Goal: Information Seeking & Learning: Learn about a topic

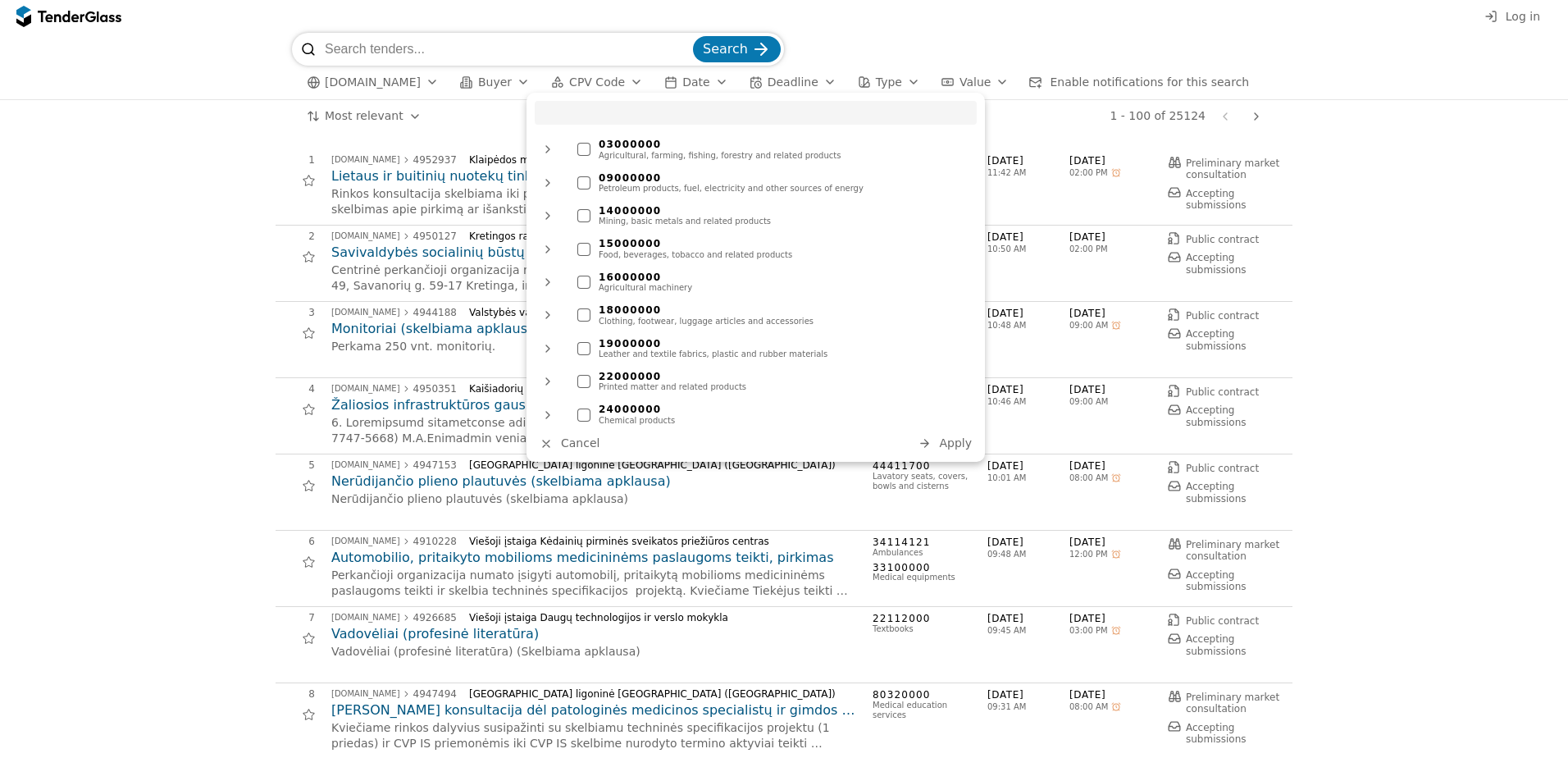
click at [544, 249] on div at bounding box center [547, 249] width 39 height 43
click at [601, 283] on div at bounding box center [603, 282] width 13 height 13
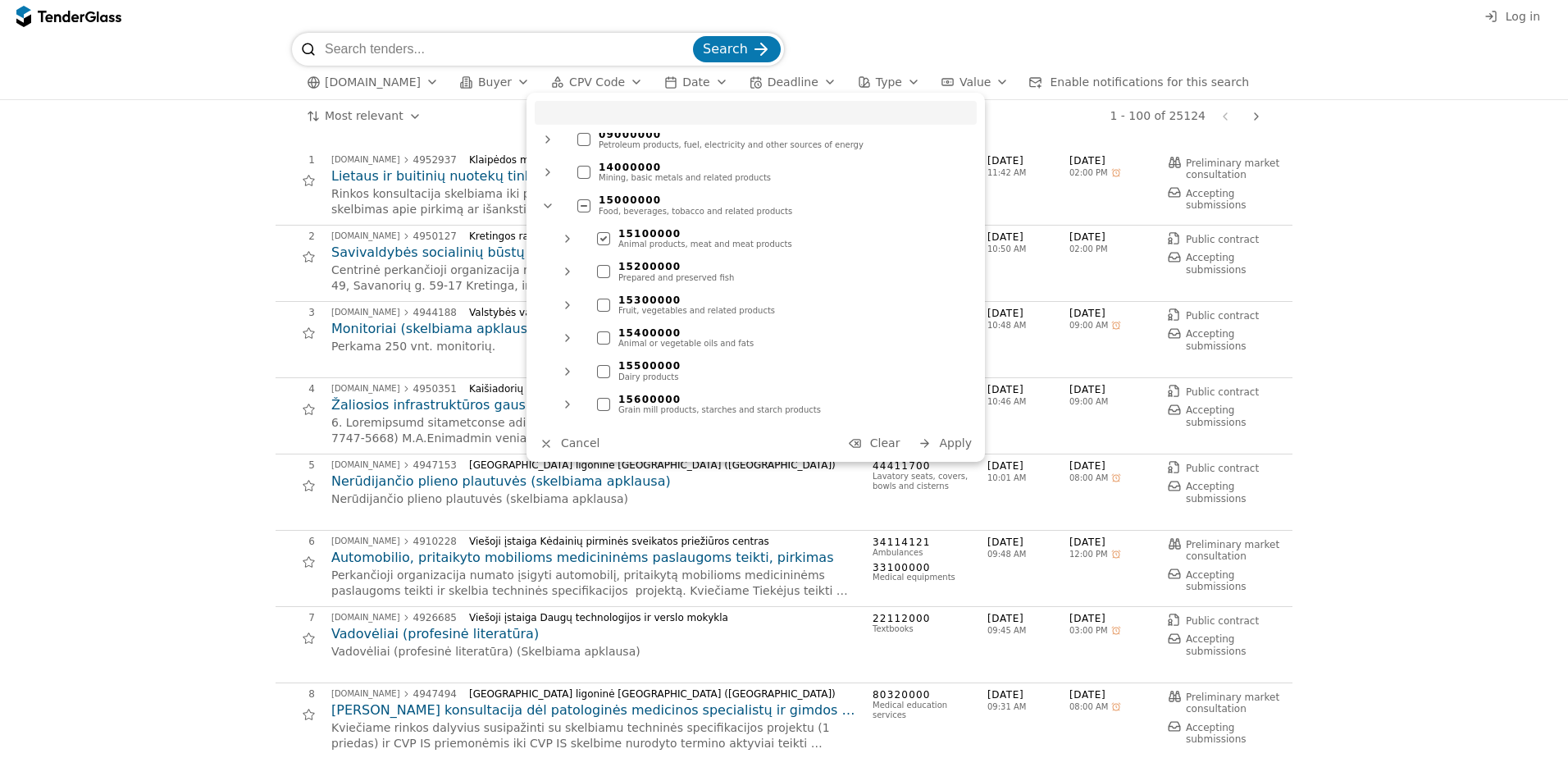
scroll to position [82, 0]
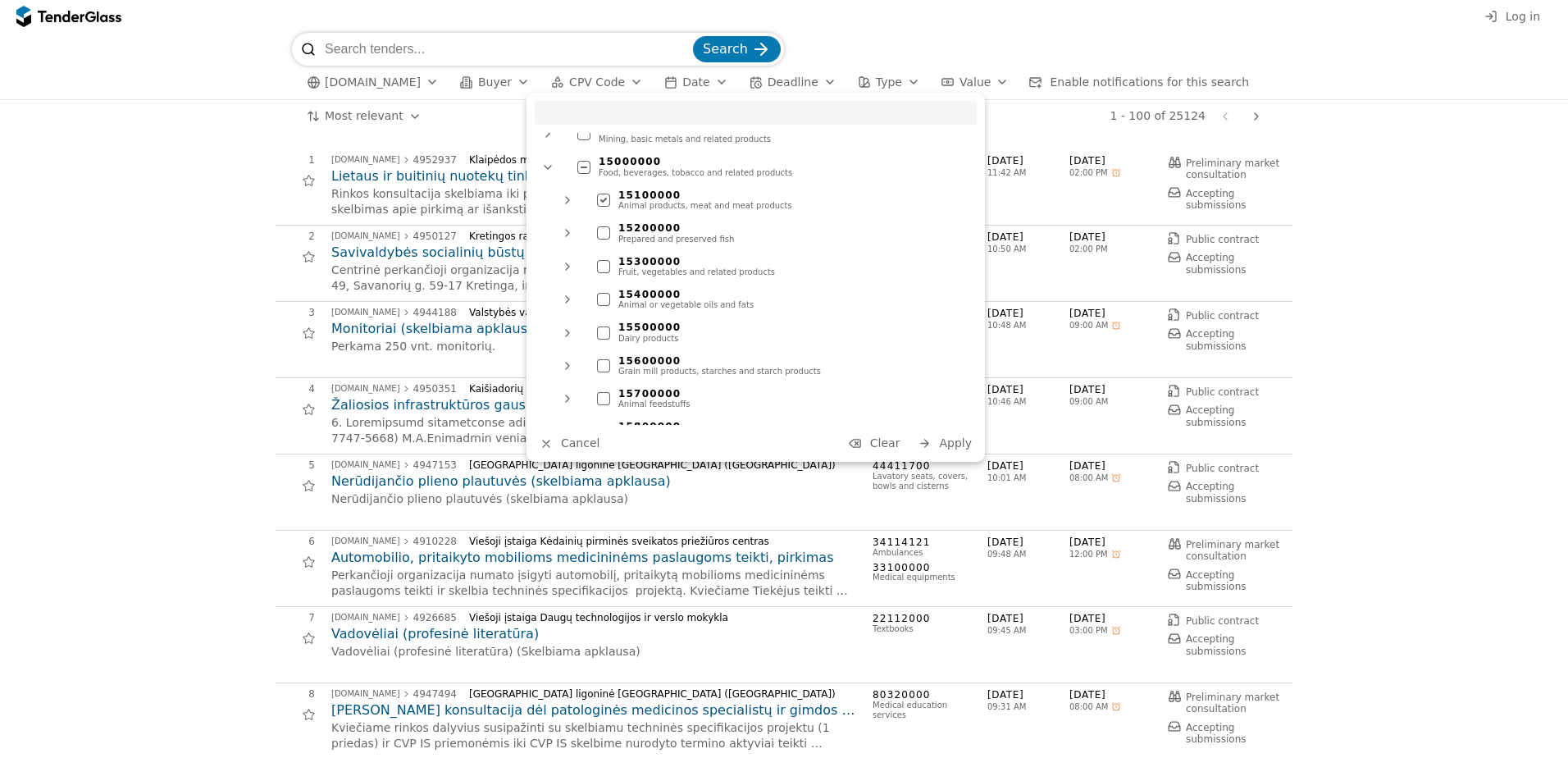
click at [945, 439] on span "Apply" at bounding box center [956, 442] width 33 height 13
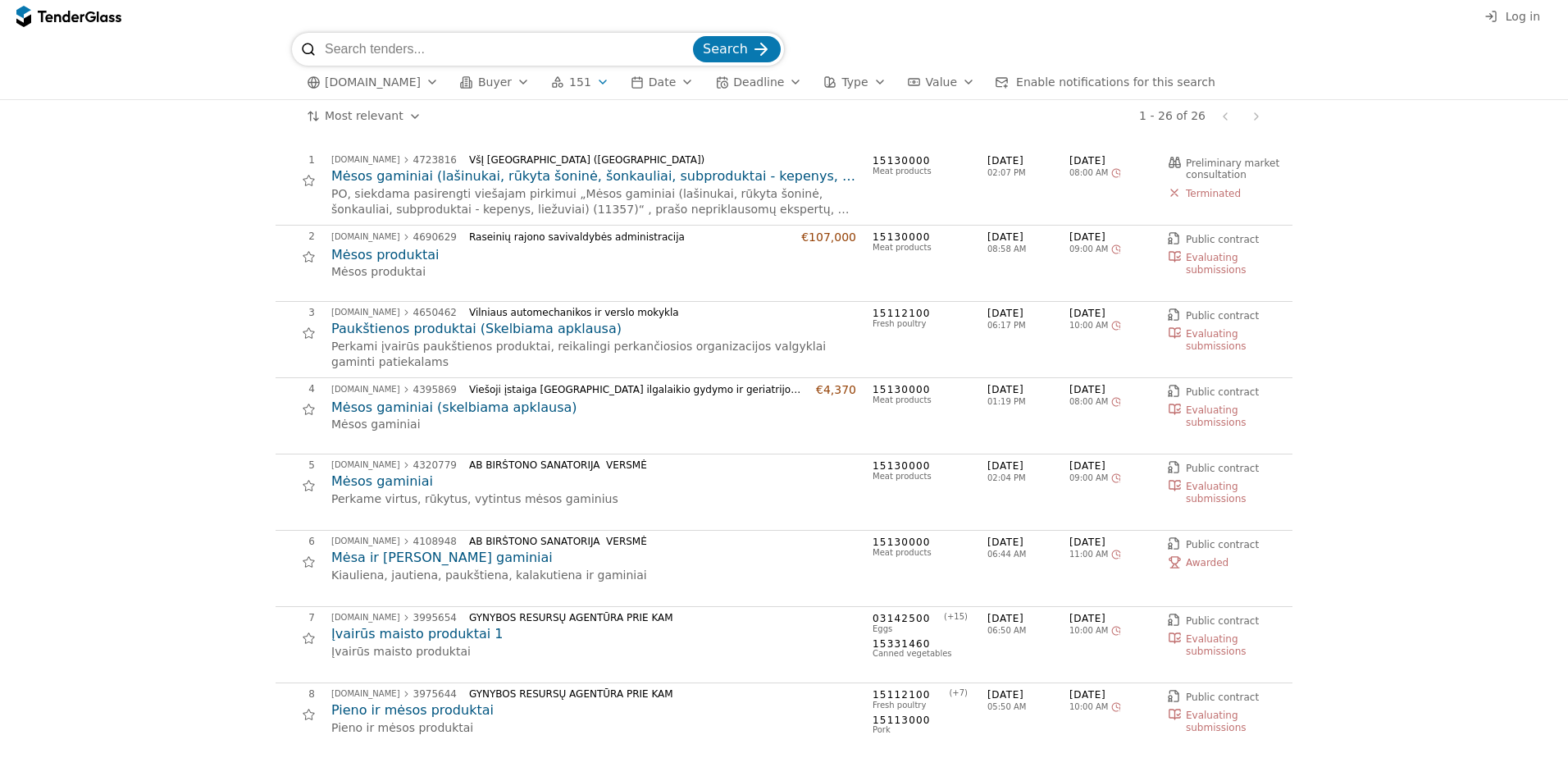
click at [400, 252] on h2 "Mėsos produktai" at bounding box center [593, 255] width 525 height 18
click at [487, 90] on button "Buyer" at bounding box center [495, 82] width 83 height 21
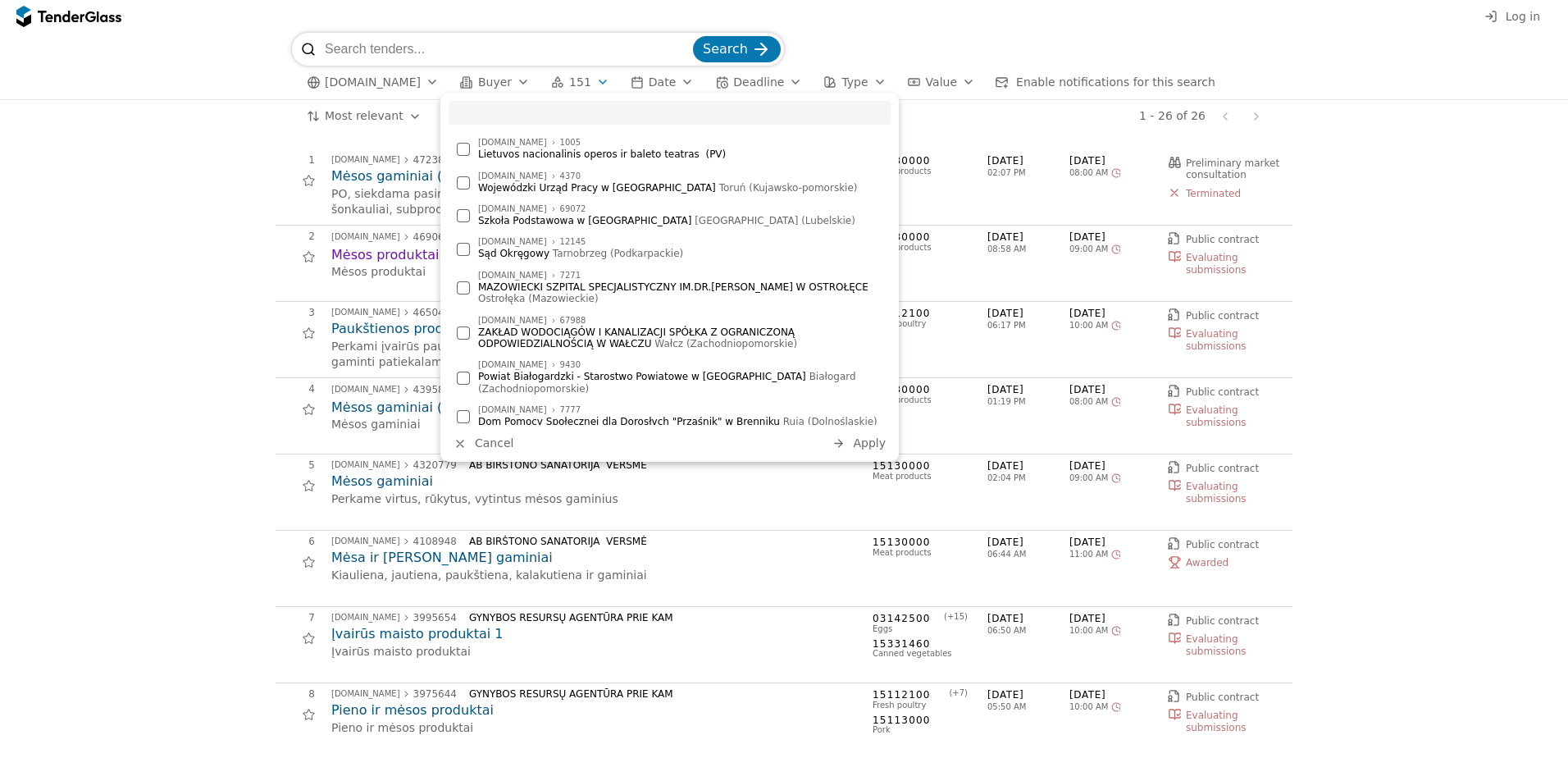
click at [504, 80] on div "button" at bounding box center [523, 82] width 46 height 43
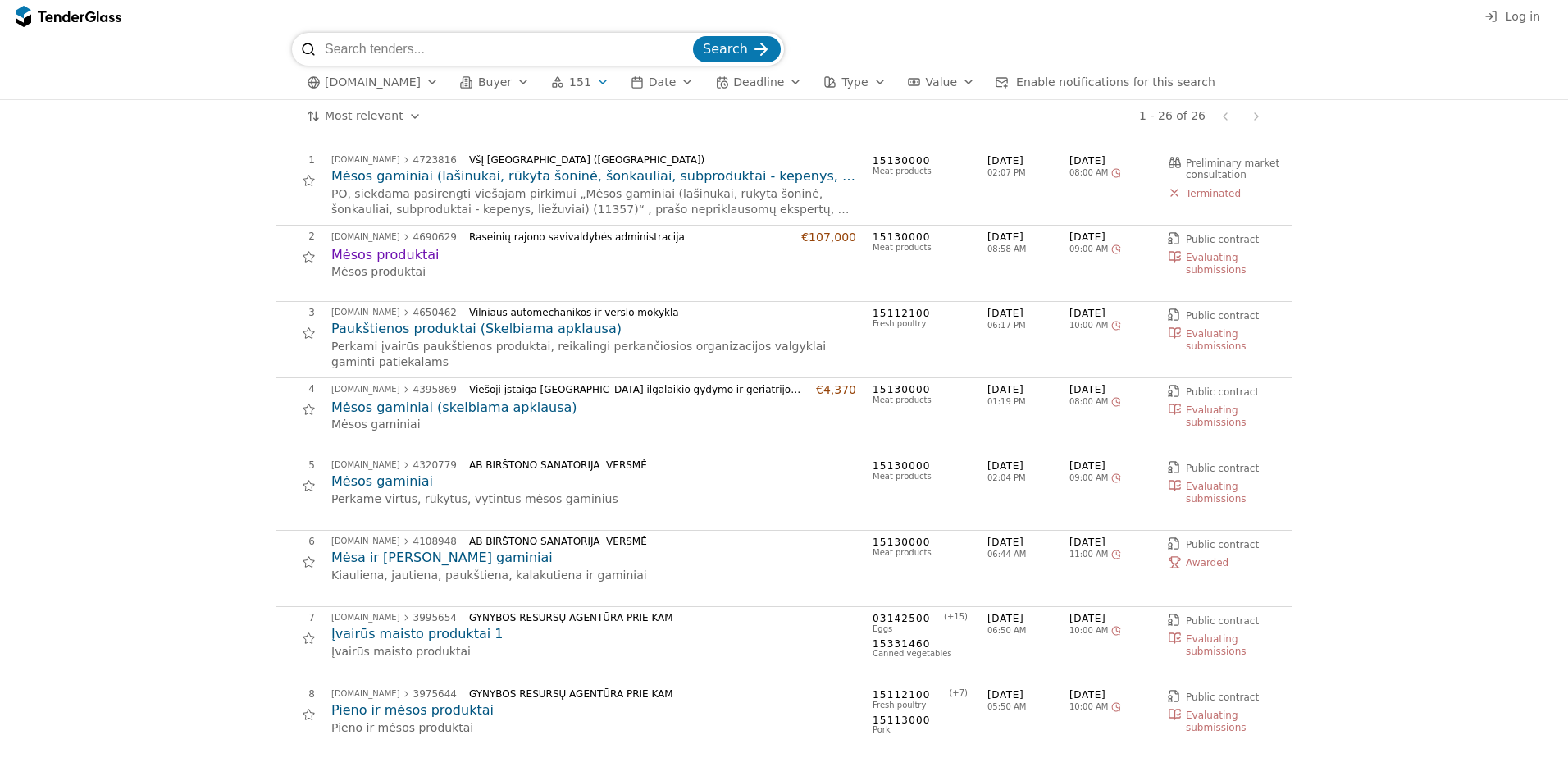
click at [504, 80] on div "button" at bounding box center [523, 82] width 46 height 43
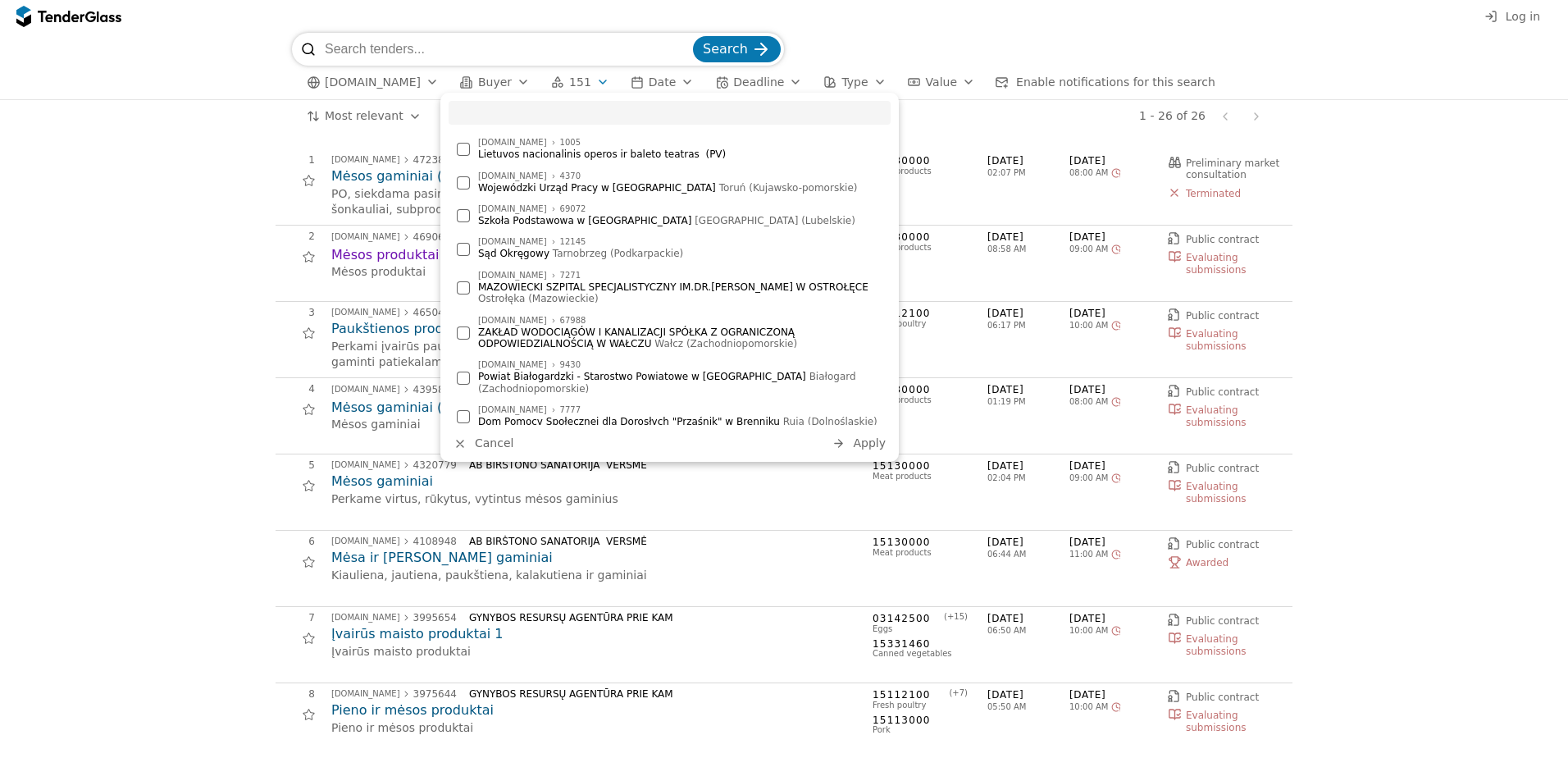
click at [478, 80] on span "Buyer" at bounding box center [495, 81] width 33 height 13
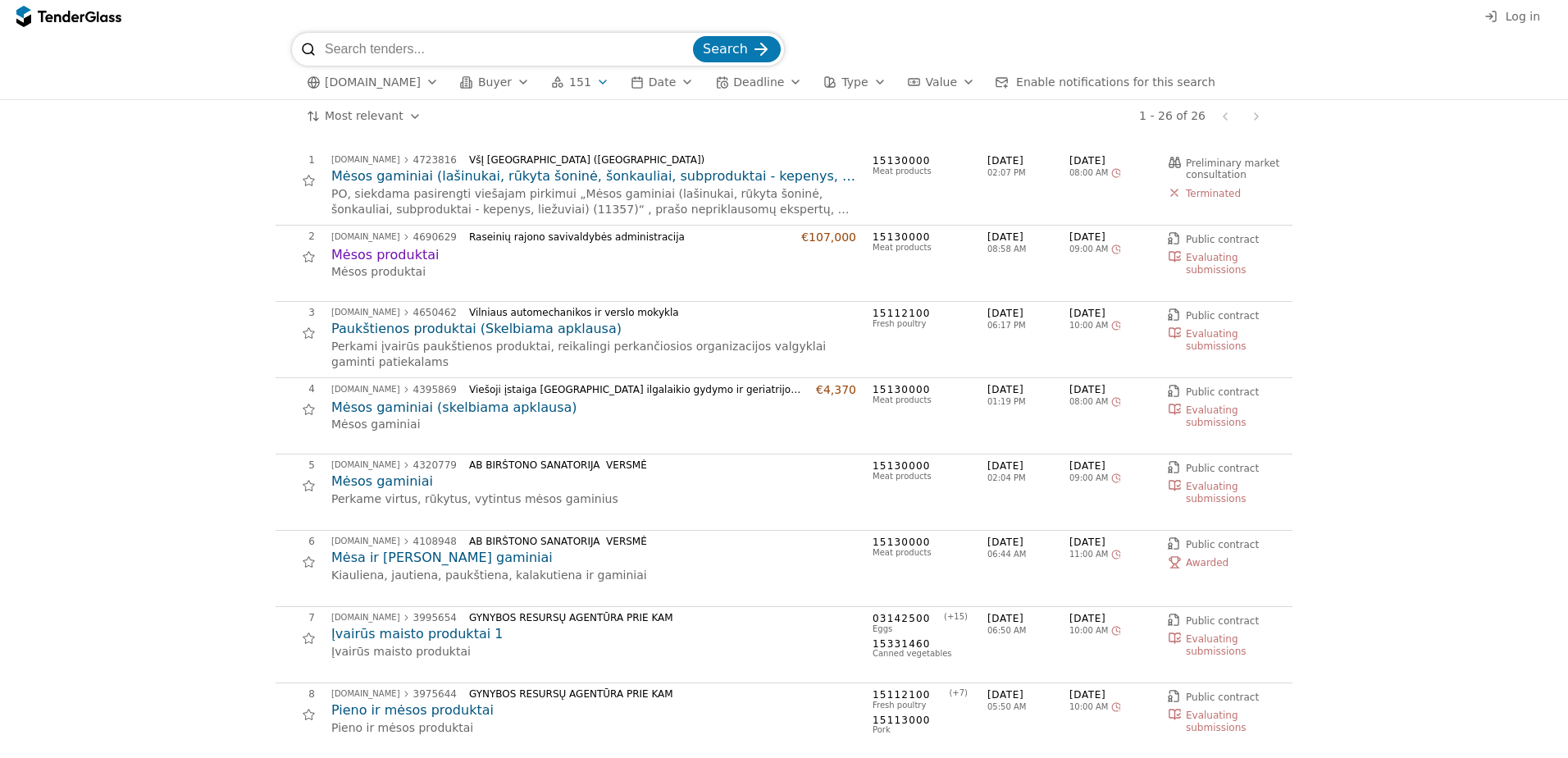
click at [478, 80] on span "Buyer" at bounding box center [495, 81] width 33 height 13
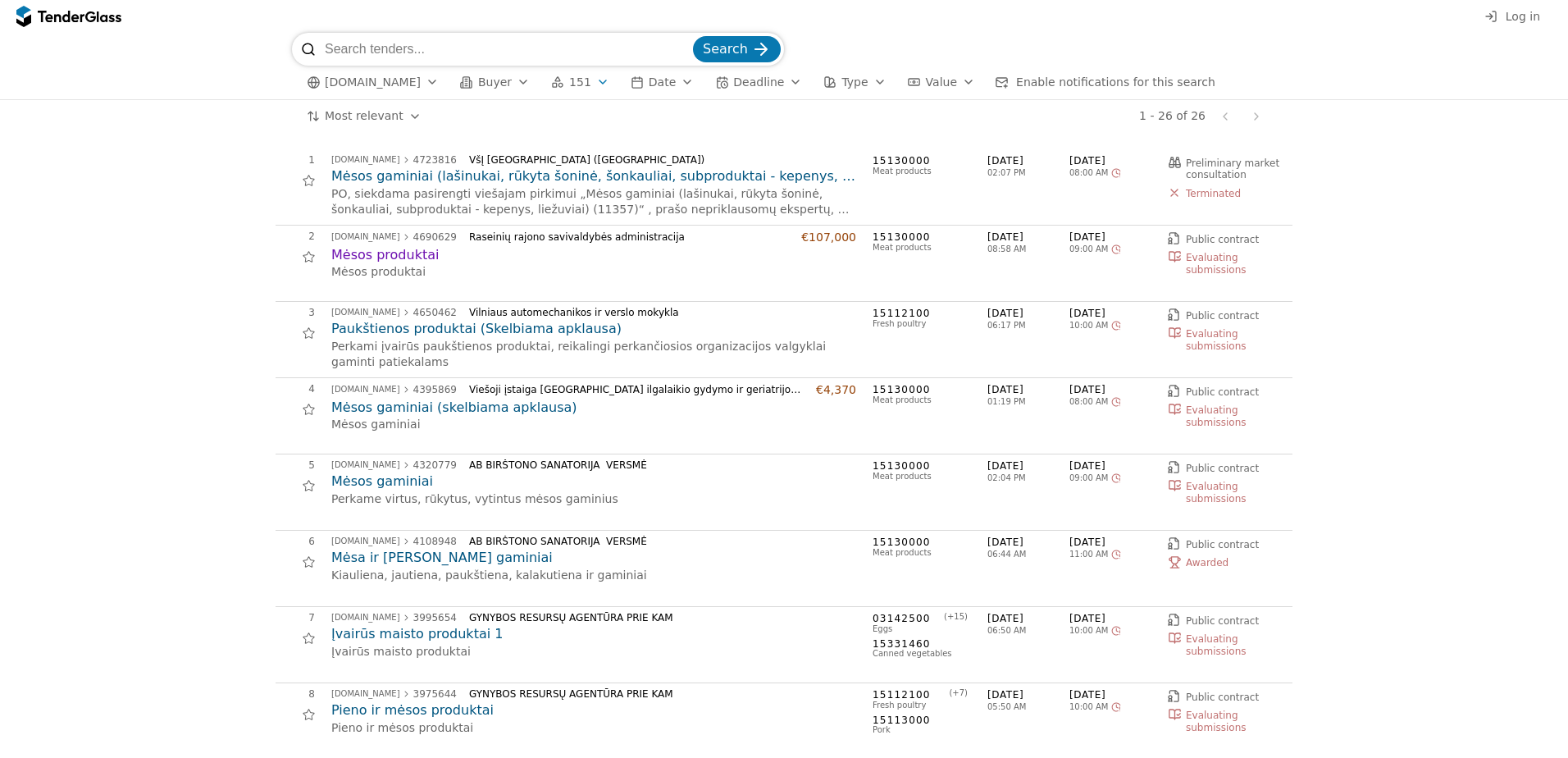
click at [408, 84] on span "[DOMAIN_NAME]" at bounding box center [372, 82] width 96 height 14
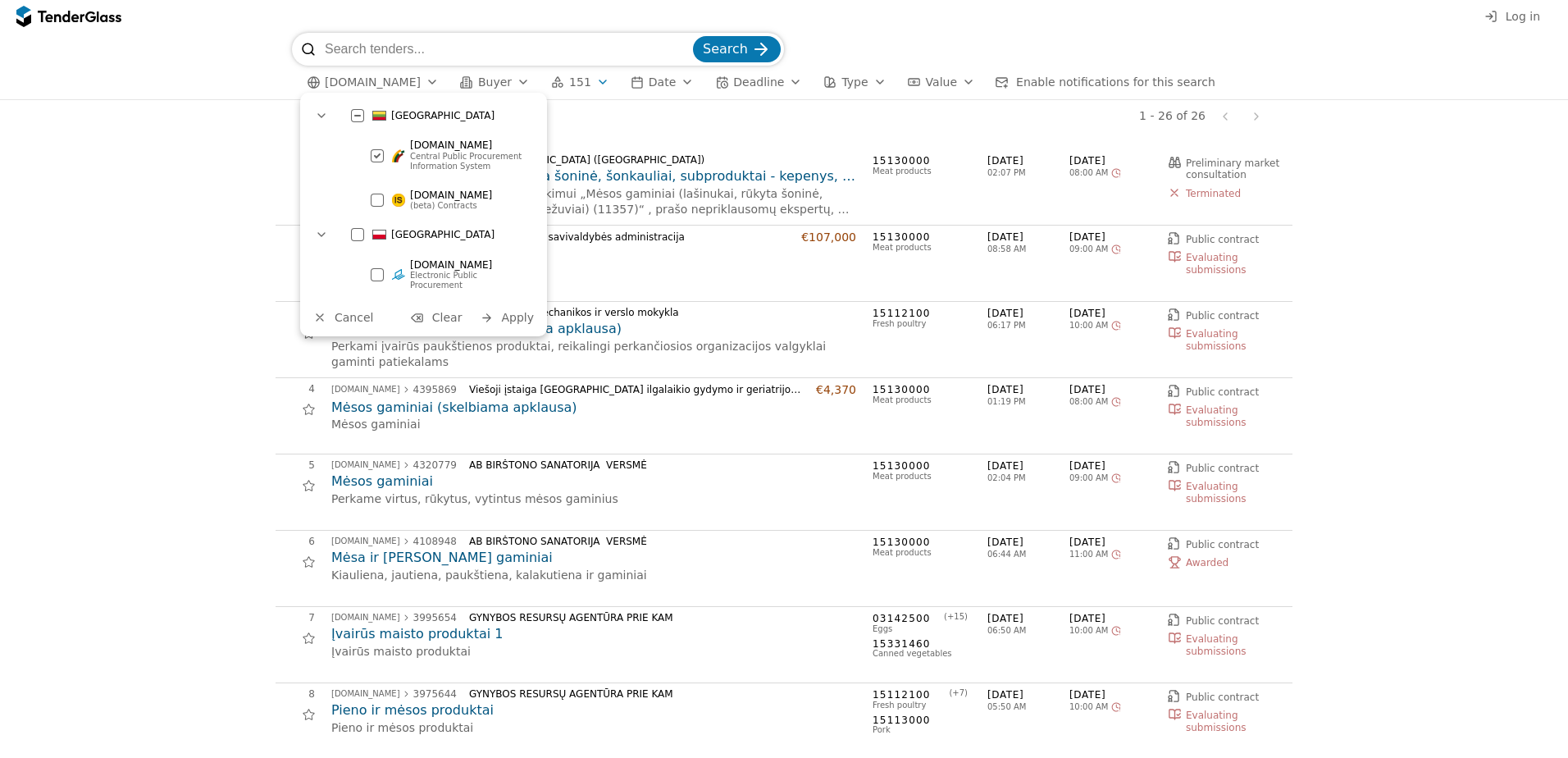
click at [359, 111] on div at bounding box center [357, 115] width 58 height 54
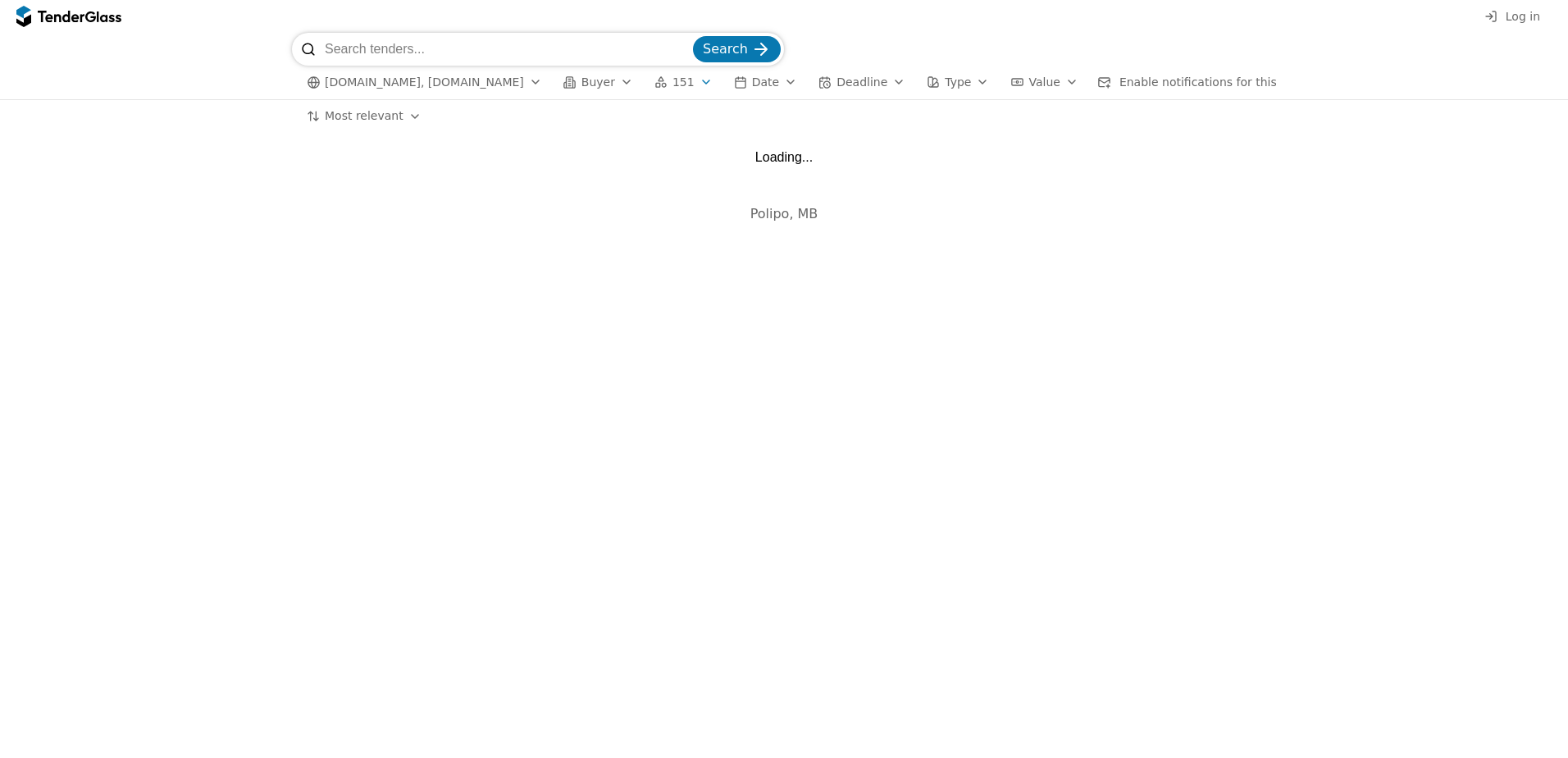
click at [604, 80] on div "button" at bounding box center [627, 82] width 46 height 43
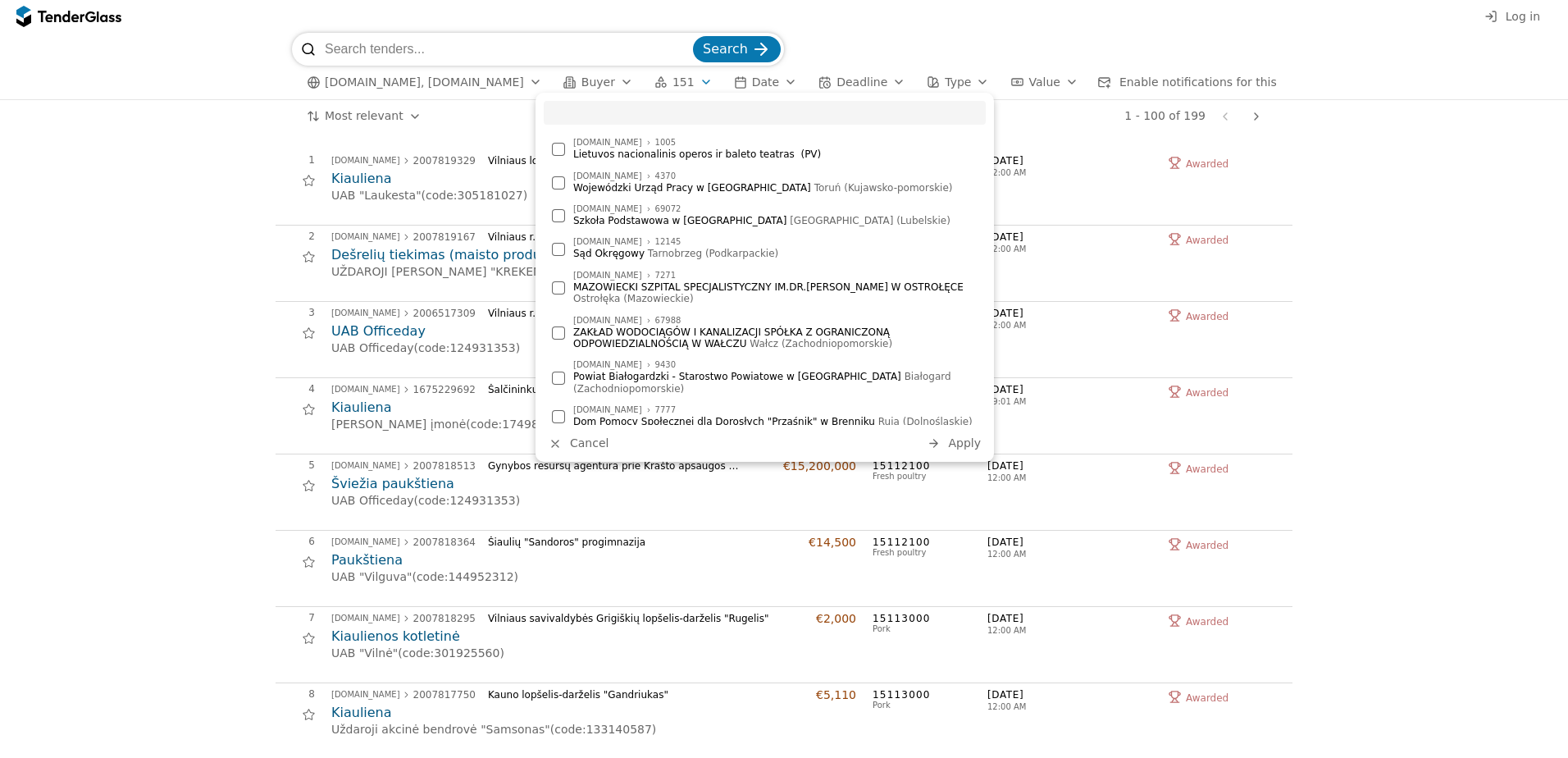
click at [604, 151] on div "Lietuvos nacionalinis operos ir baleto teatras (PV)" at bounding box center [775, 155] width 405 height 12
click at [959, 440] on span "Apply" at bounding box center [965, 442] width 33 height 13
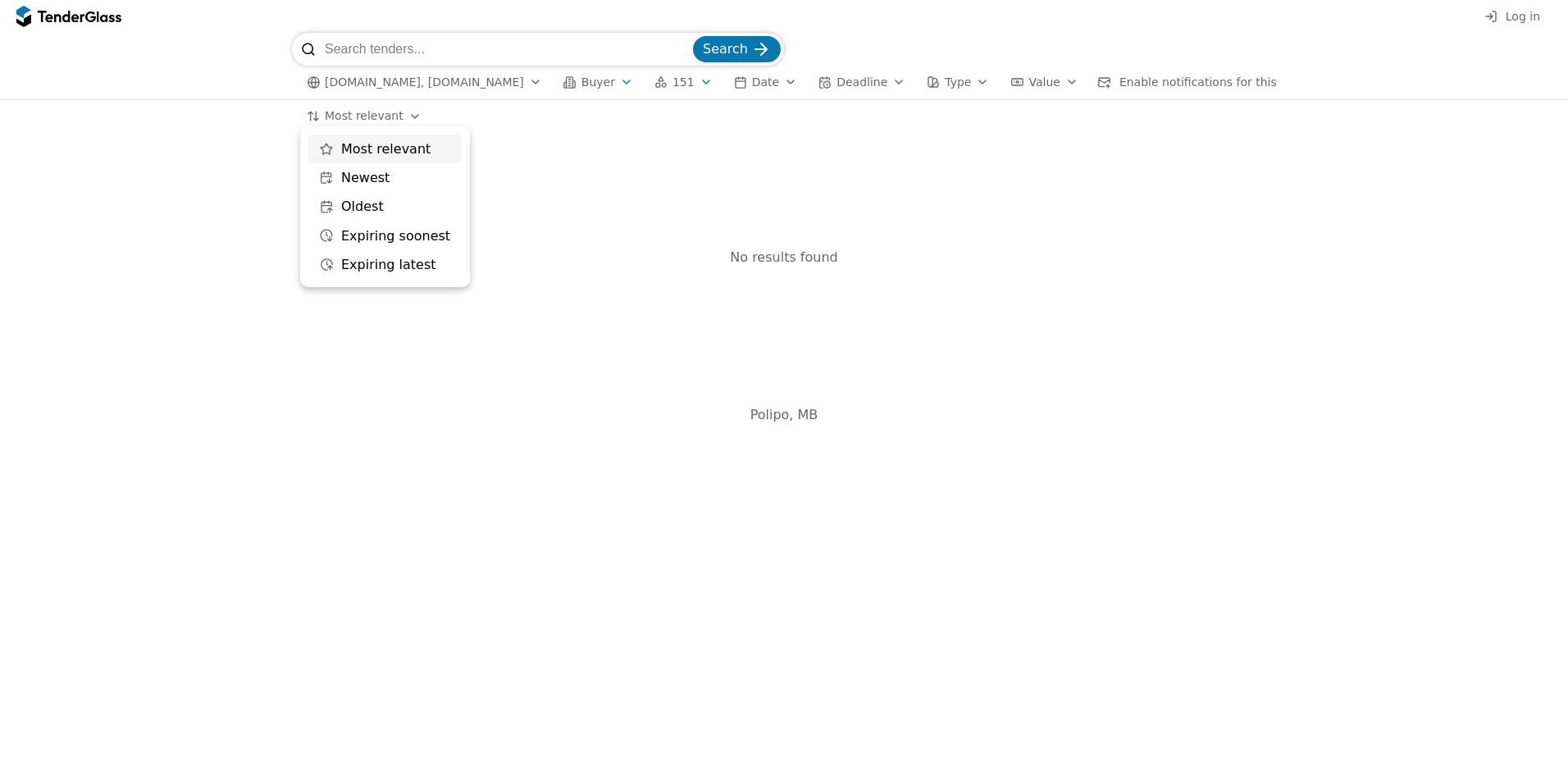
click at [415, 116] on html "Log in Search [DOMAIN_NAME], [DOMAIN_NAME] Buyer 151 Date Deadline Type Value E…" at bounding box center [784, 379] width 1568 height 758
drag, startPoint x: 648, startPoint y: 275, endPoint x: 627, endPoint y: 243, distance: 38.3
click at [648, 261] on html "Log in Search [DOMAIN_NAME], [DOMAIN_NAME] Buyer 151 Date Deadline Type Value E…" at bounding box center [784, 379] width 1568 height 758
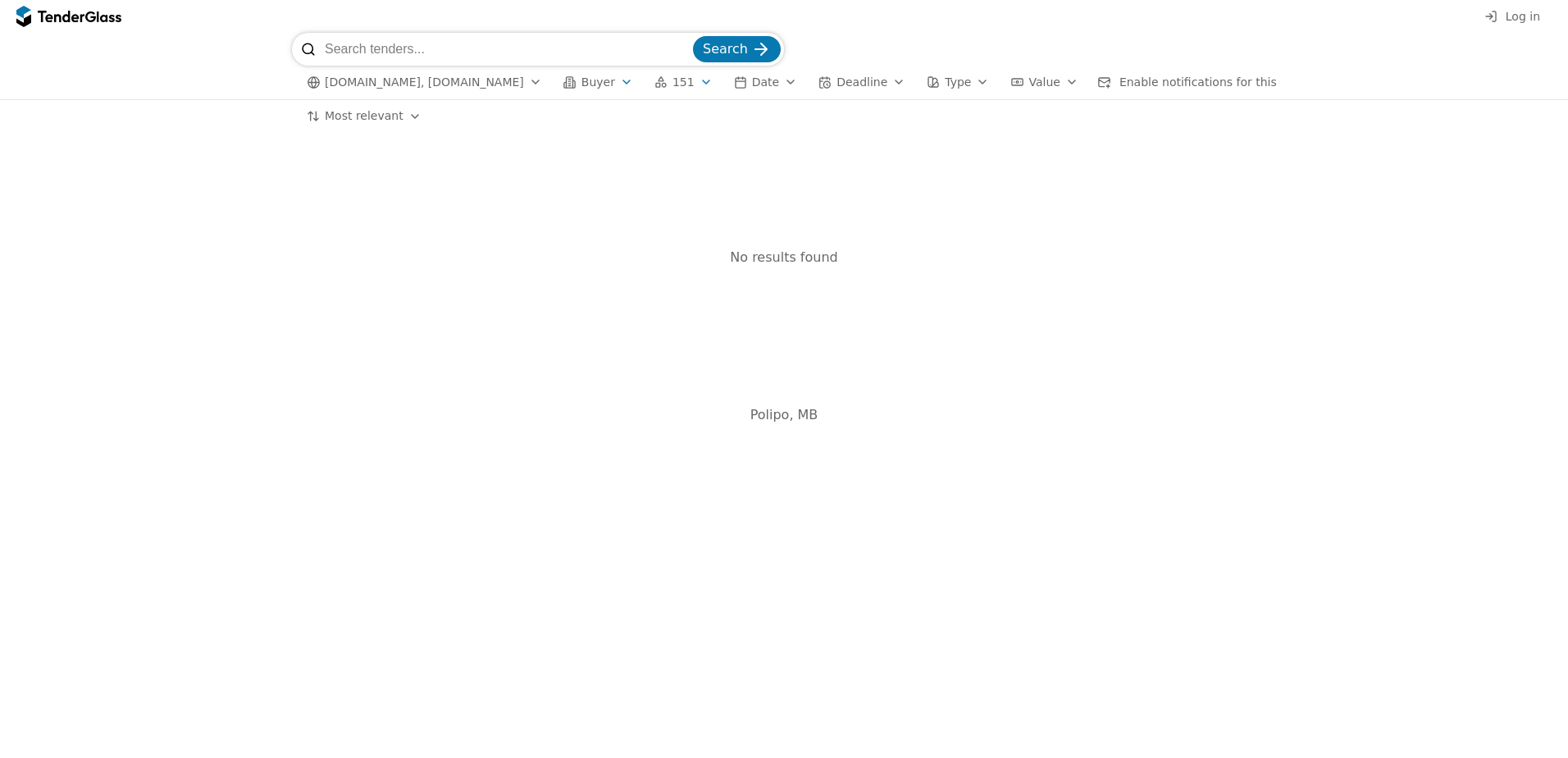
click at [865, 285] on div "No results found" at bounding box center [784, 258] width 1017 height 217
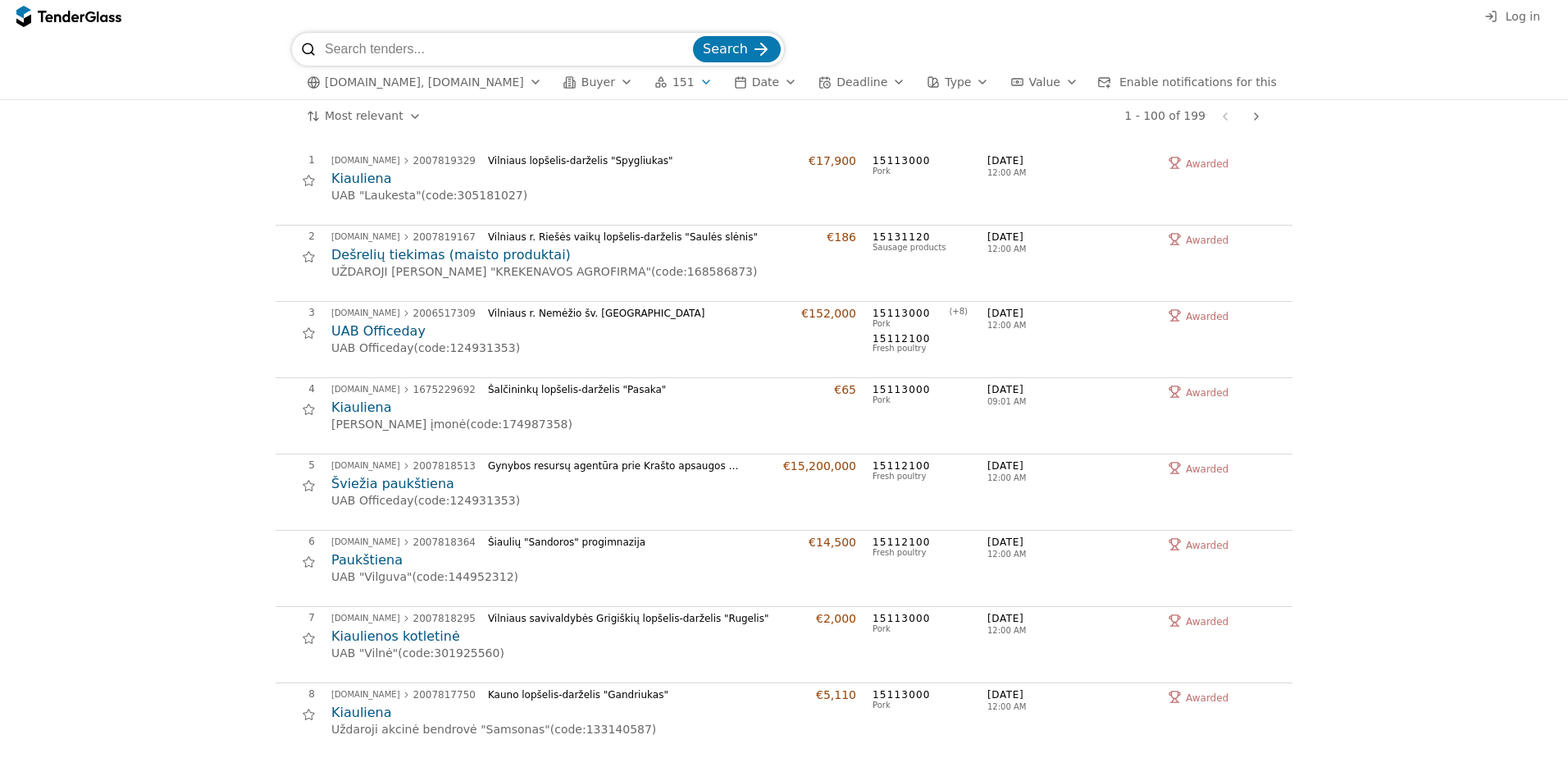
click at [582, 75] on span "Buyer" at bounding box center [598, 81] width 33 height 13
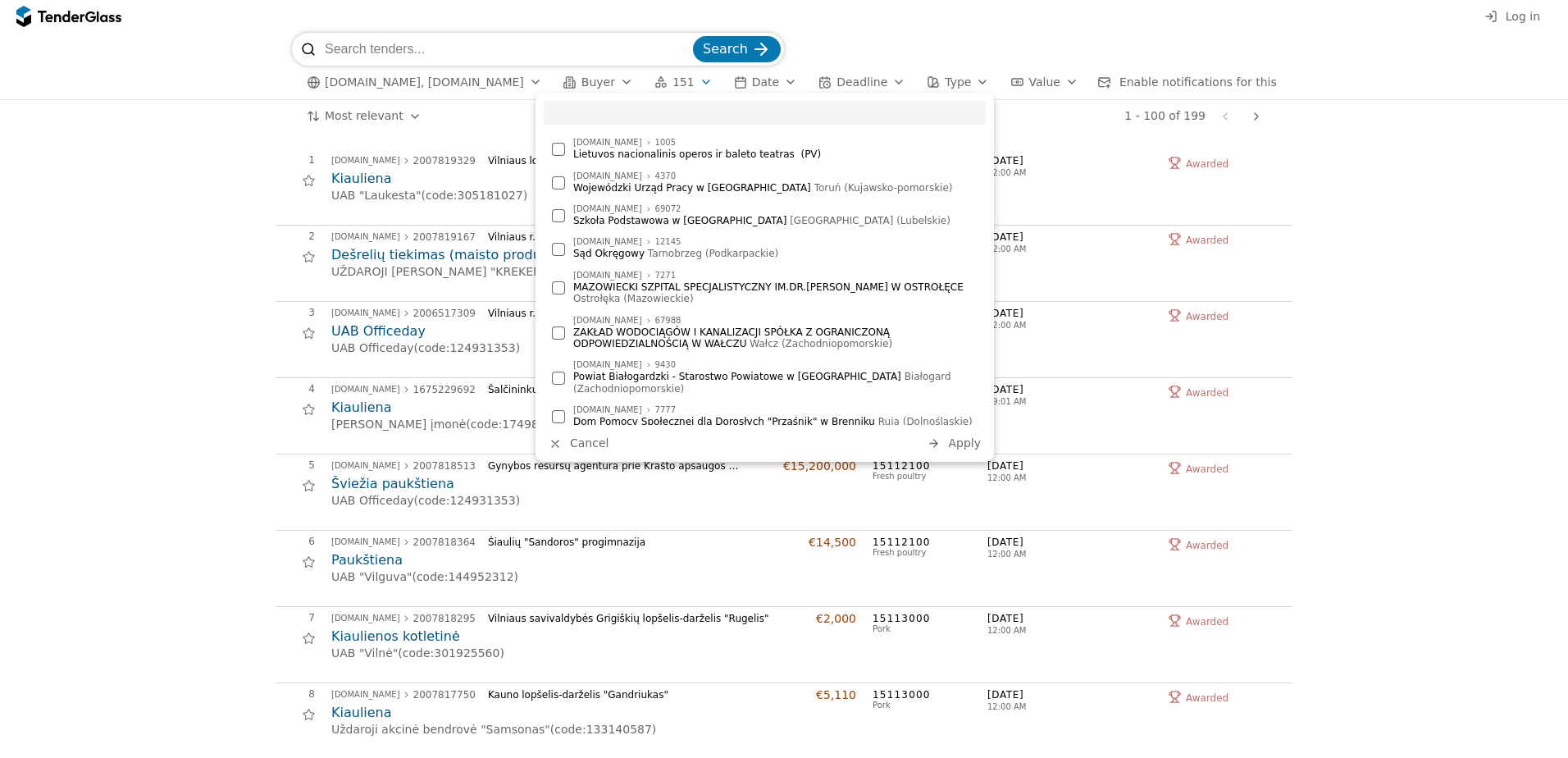
click at [565, 288] on div "ezamowienia.gov.pl 7271 MAZOWIECKI SZPITAL SPECJALISTYCZNY IM.DR.JÓZEFA PSARSKI…" at bounding box center [764, 289] width 442 height 42
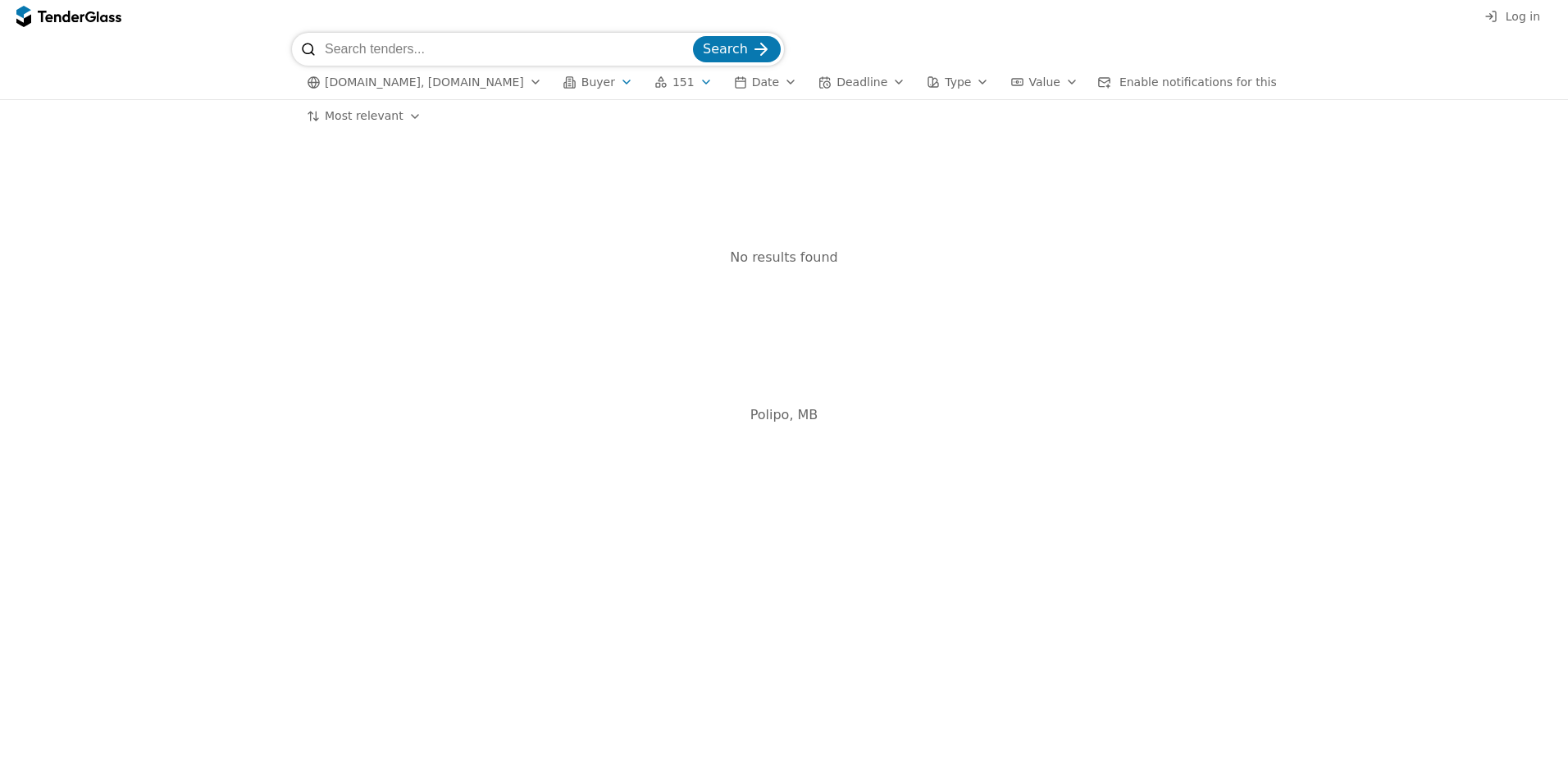
click at [492, 196] on div "No results found" at bounding box center [784, 258] width 1017 height 217
